Goal: Check status: Check status

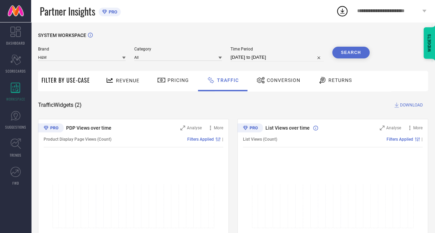
click at [129, 75] on div "Revenue" at bounding box center [122, 80] width 37 height 12
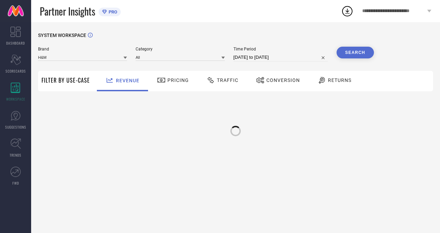
select select "9"
select select "2025"
select select "10"
select select "2025"
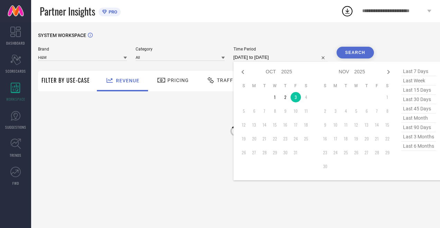
click at [277, 58] on input "[DATE] to [DATE]" at bounding box center [281, 57] width 95 height 8
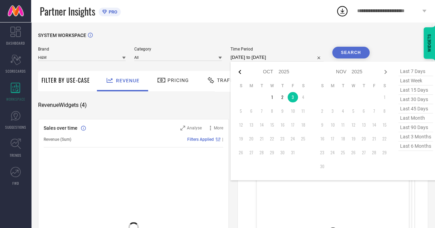
click at [244, 70] on icon at bounding box center [240, 72] width 8 height 8
select select "8"
select select "2025"
select select "9"
select select "2025"
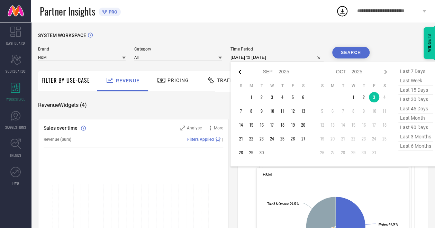
click at [239, 68] on div "Jan Feb Mar Apr May Jun [DATE] Aug Sep Oct Nov [DATE] 2016 2017 2018 2019 2020 …" at bounding box center [272, 72] width 73 height 10
click at [238, 72] on icon at bounding box center [240, 72] width 8 height 8
select select "7"
select select "2025"
select select "8"
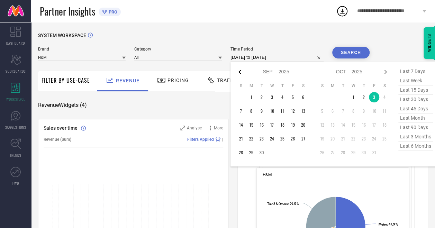
select select "2025"
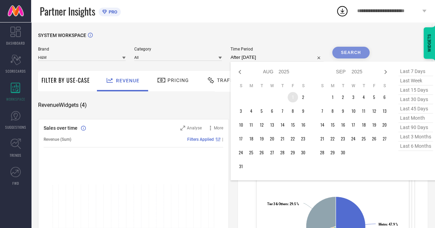
click at [292, 97] on td "1" at bounding box center [293, 97] width 10 height 10
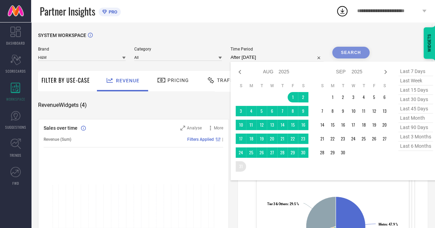
type input "[DATE] to [DATE]"
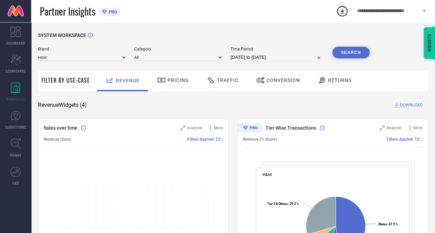
click at [333, 50] on button "Search" at bounding box center [350, 53] width 37 height 12
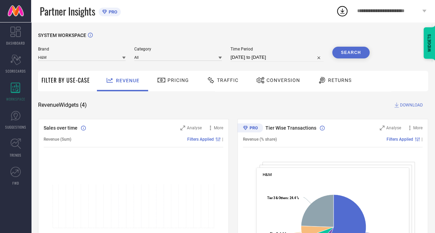
click at [420, 105] on span "DOWNLOAD" at bounding box center [411, 105] width 23 height 7
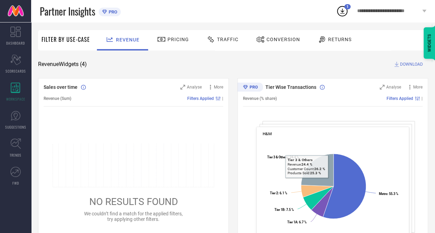
scroll to position [38, 0]
